Goal: Task Accomplishment & Management: Complete application form

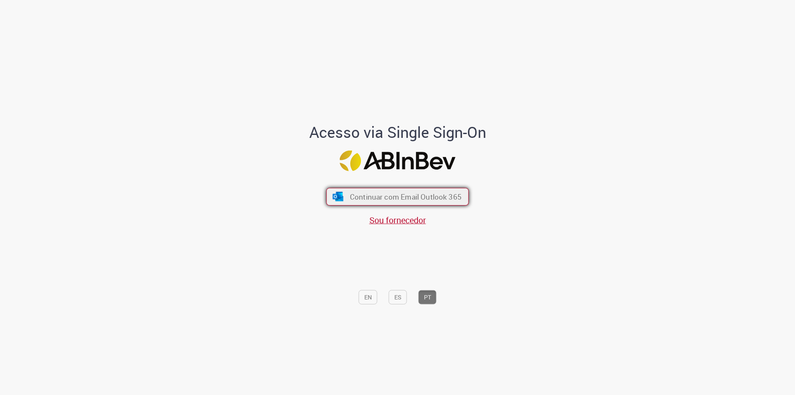
click at [385, 201] on span "Continuar com Email Outlook 365" at bounding box center [406, 197] width 112 height 10
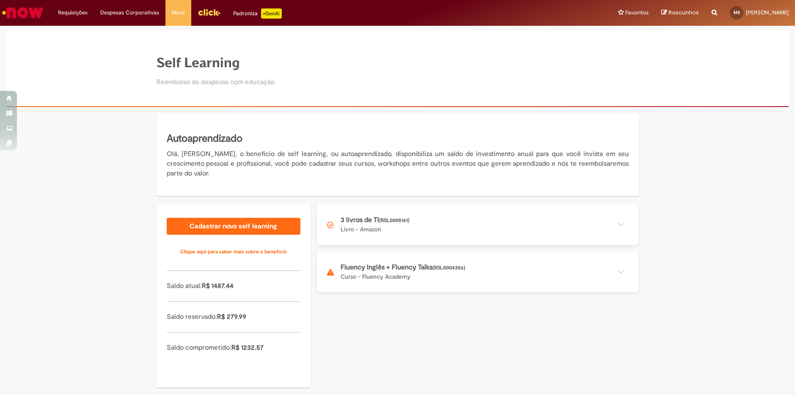
click at [383, 273] on button at bounding box center [478, 272] width 322 height 41
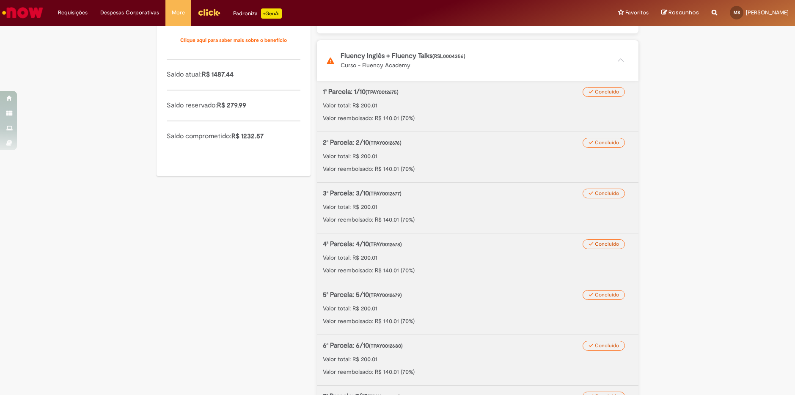
scroll to position [456, 0]
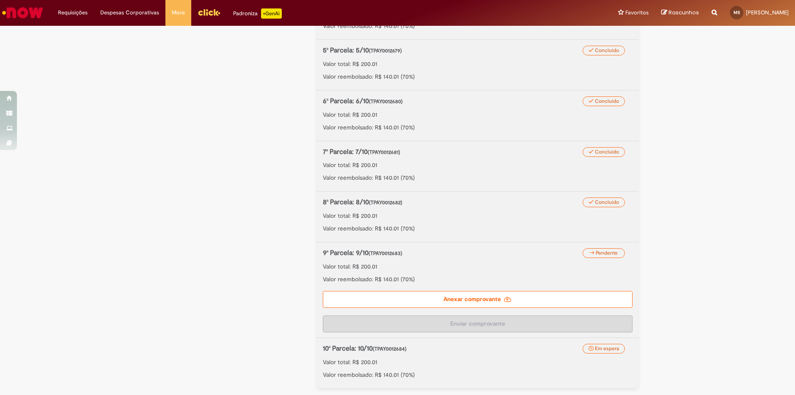
click at [487, 297] on label "Anexar comprovante" at bounding box center [478, 299] width 310 height 17
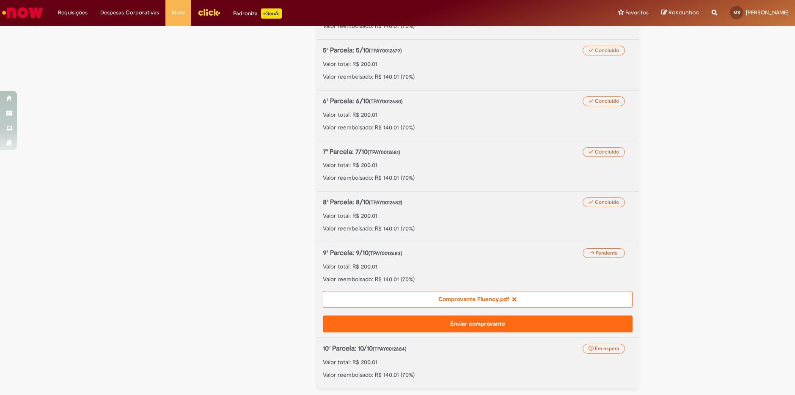
click at [471, 322] on button "Enviar comprovante" at bounding box center [478, 324] width 310 height 17
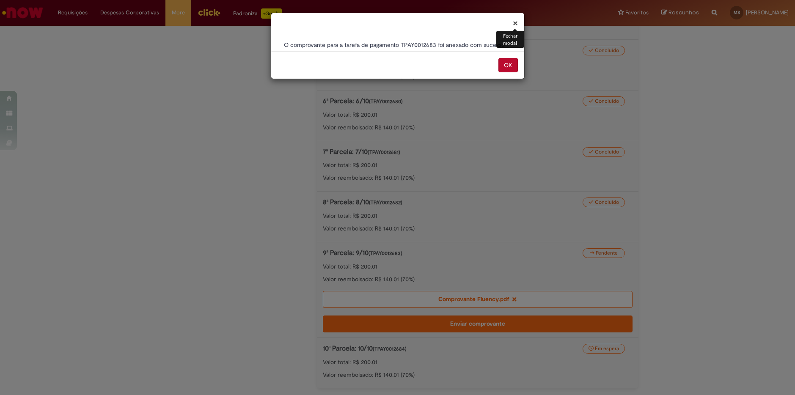
click at [509, 66] on button "OK" at bounding box center [507, 65] width 19 height 14
